Goal: Find specific page/section

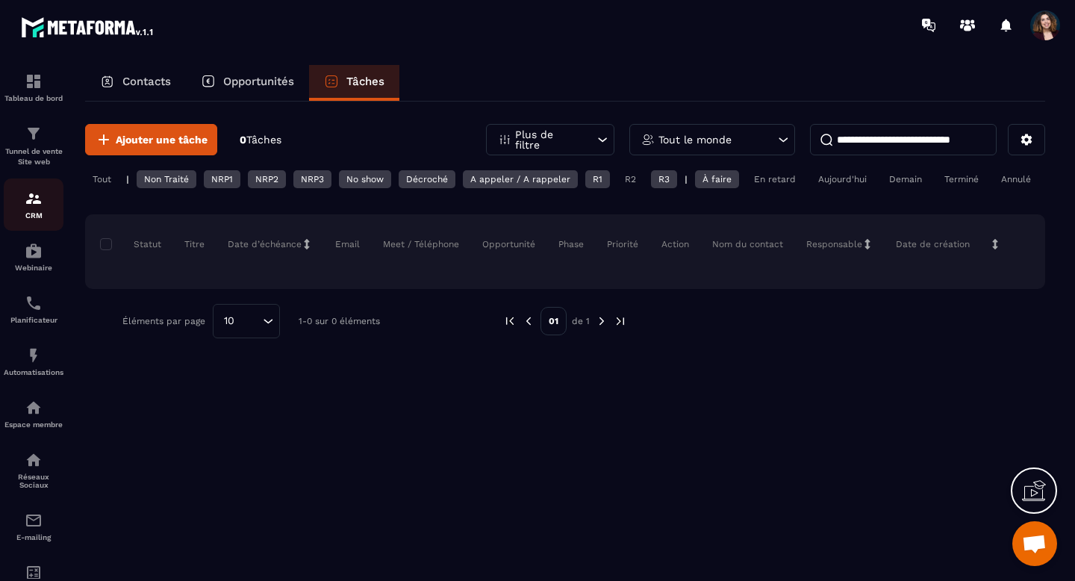
scroll to position [8264, 0]
click at [40, 211] on p "CRM" at bounding box center [34, 215] width 60 height 8
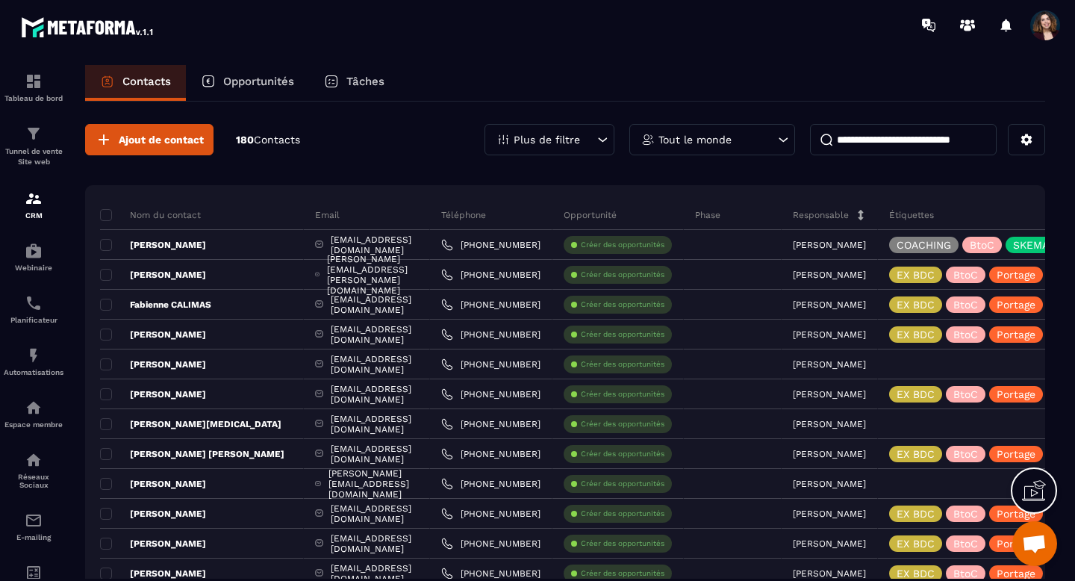
click at [575, 146] on div "Plus de filtre" at bounding box center [549, 139] width 130 height 31
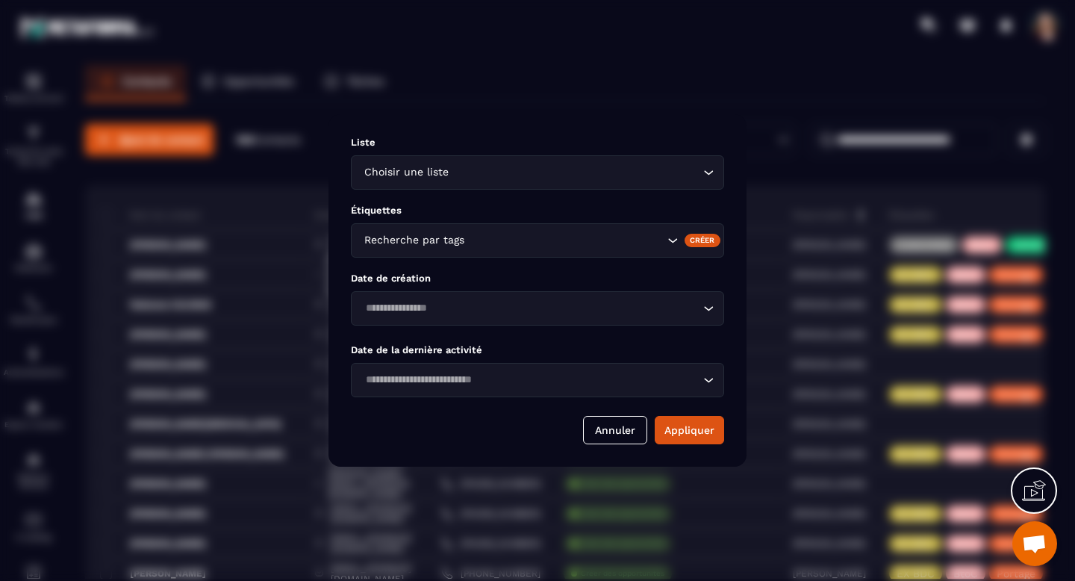
click at [706, 175] on icon "Search for option" at bounding box center [708, 172] width 15 height 15
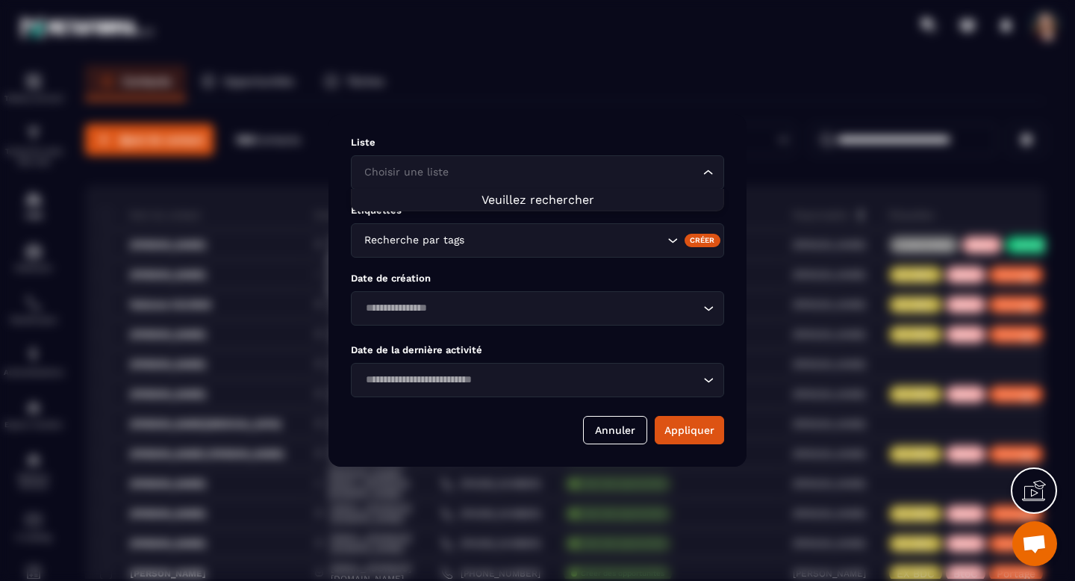
click at [706, 175] on icon "Search for option" at bounding box center [708, 172] width 15 height 15
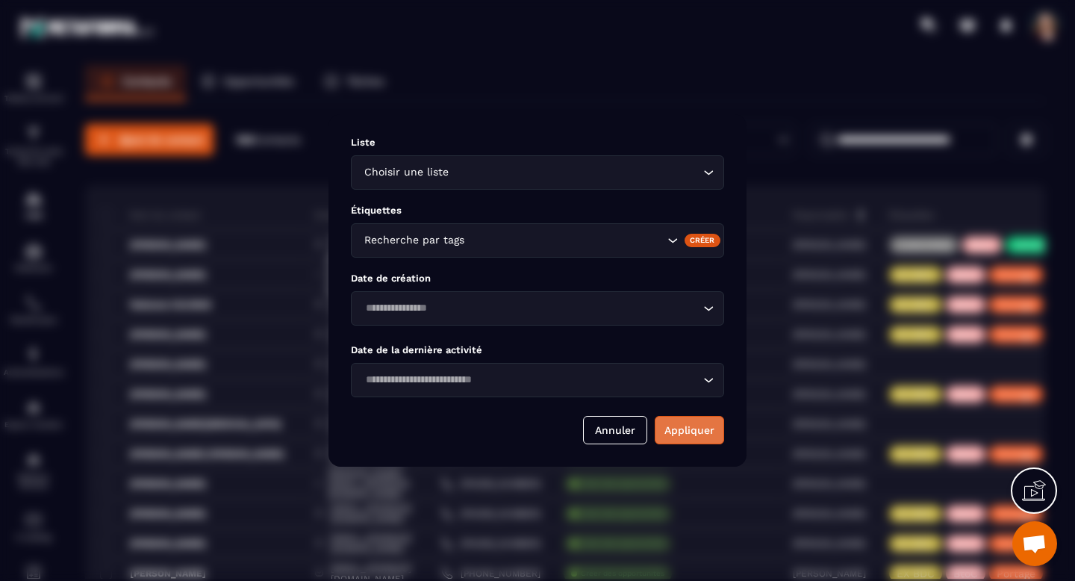
click at [678, 428] on button "Appliquer" at bounding box center [688, 430] width 69 height 28
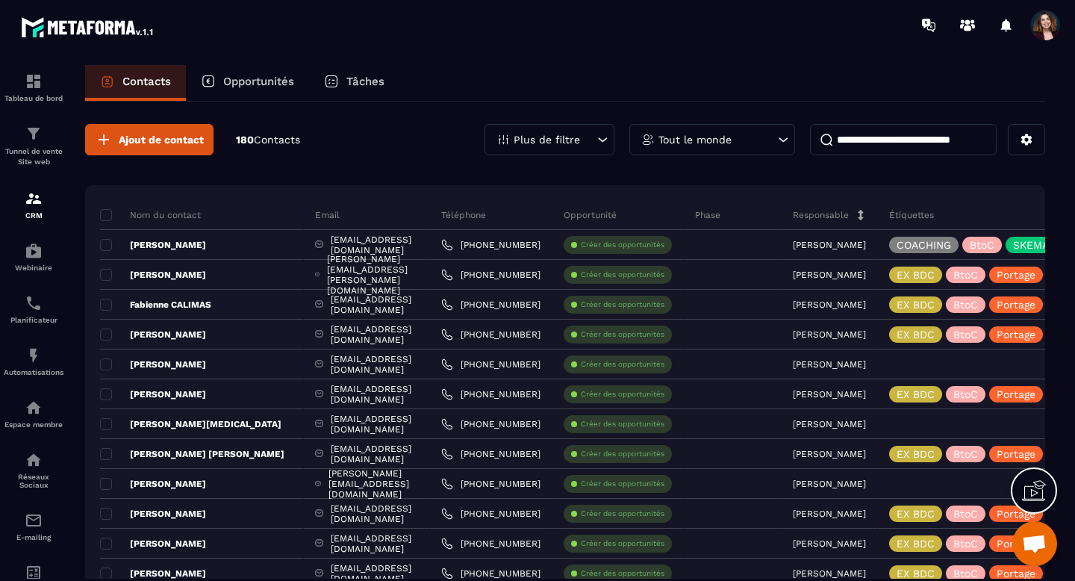
click at [610, 141] on div "Plus de filtre" at bounding box center [549, 139] width 130 height 31
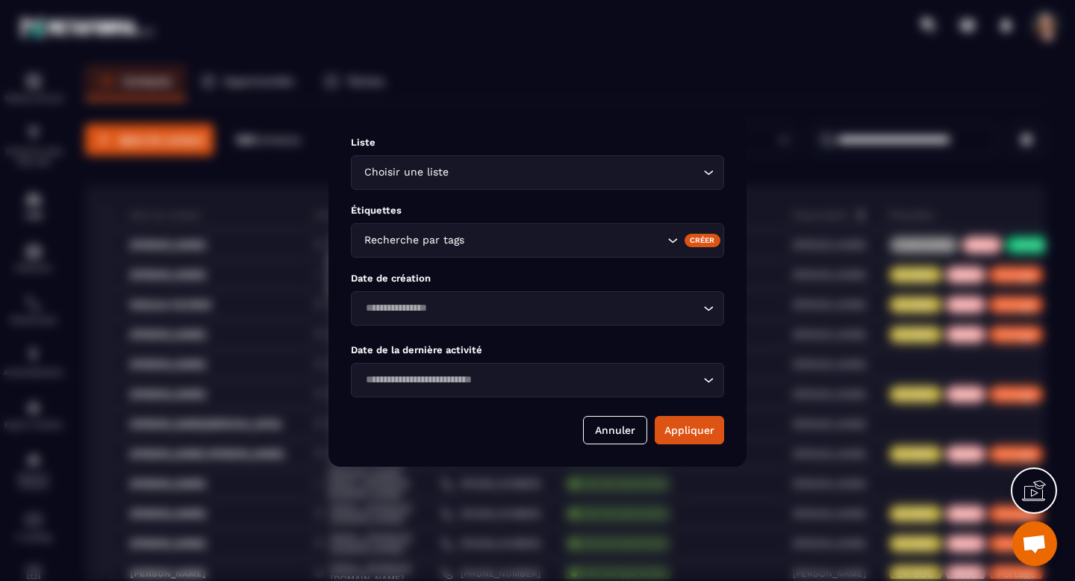
click at [622, 182] on div "Choisir une liste Loading..." at bounding box center [537, 172] width 373 height 34
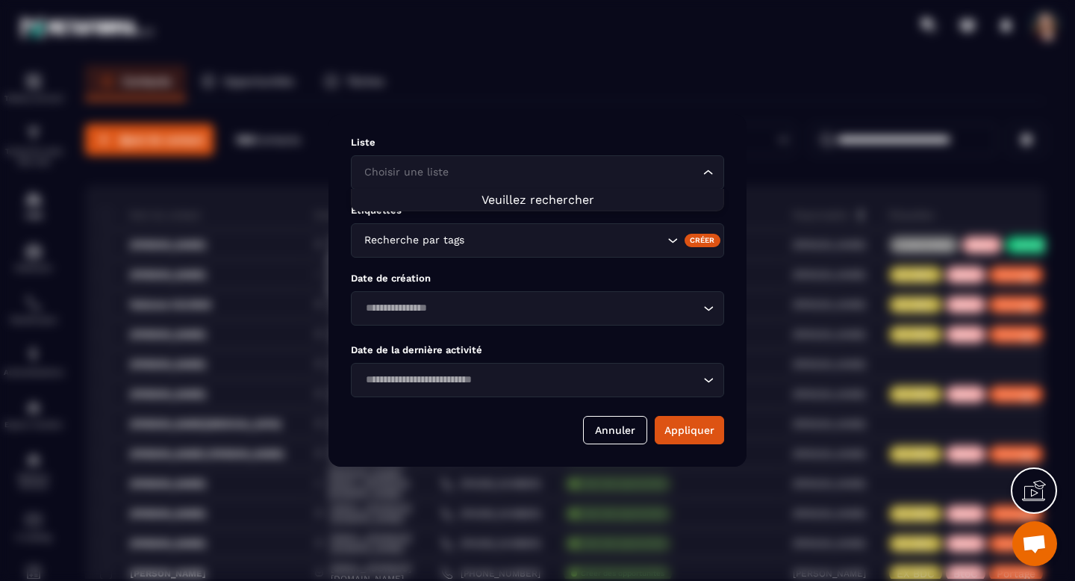
click at [593, 197] on li "Veuillez rechercher" at bounding box center [537, 200] width 372 height 14
click at [707, 168] on icon "Search for option" at bounding box center [708, 172] width 15 height 15
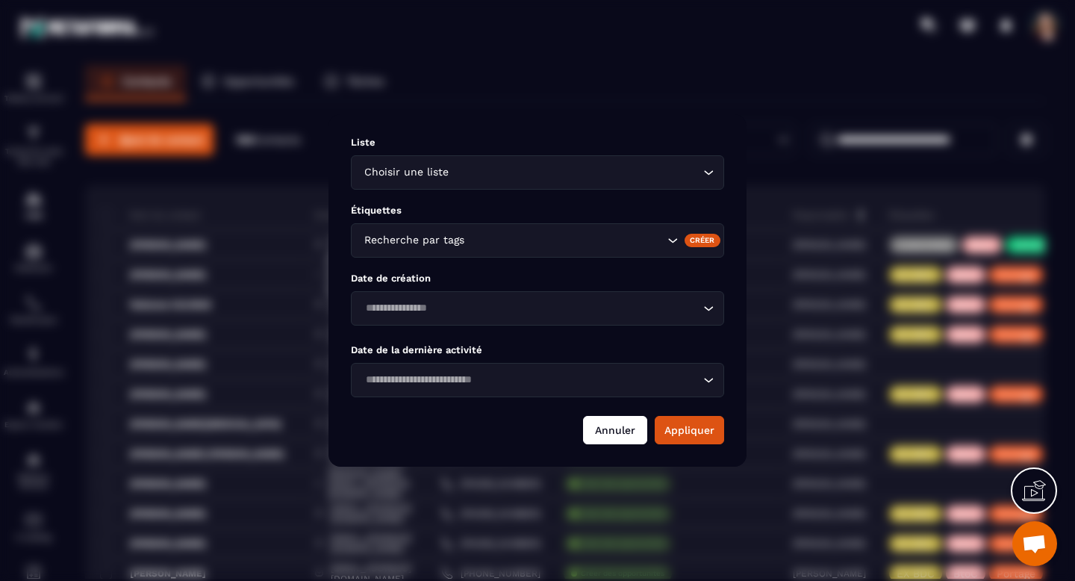
click at [604, 426] on button "Annuler" at bounding box center [615, 430] width 64 height 28
